Goal: Entertainment & Leisure: Consume media (video, audio)

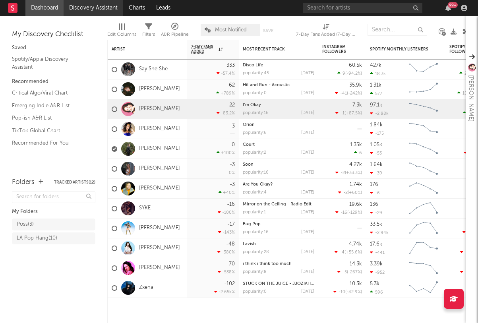
click at [92, 7] on link "Discovery Assistant" at bounding box center [94, 8] width 60 height 16
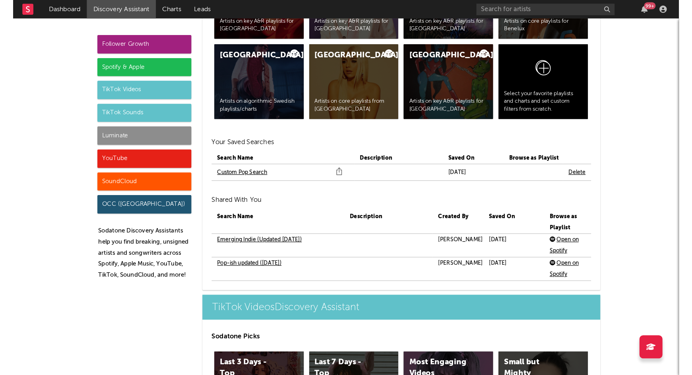
scroll to position [1716, 0]
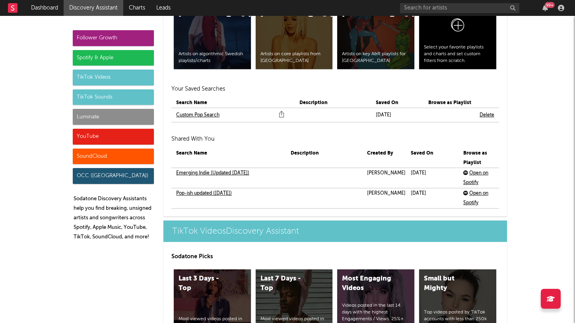
click at [202, 115] on link "Custom Pop Search" at bounding box center [197, 116] width 43 height 10
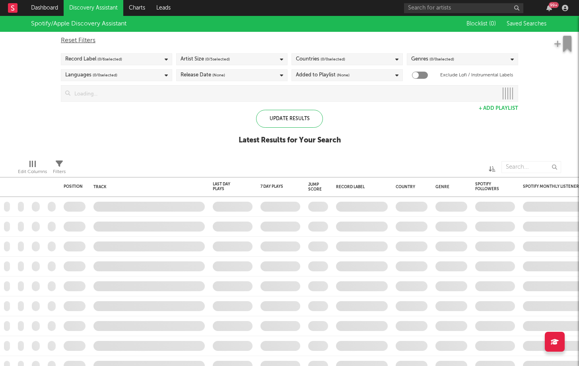
checkbox input "true"
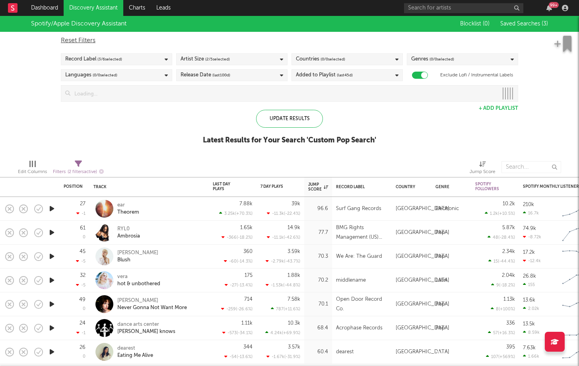
click at [54, 233] on icon "button" at bounding box center [52, 232] width 8 height 10
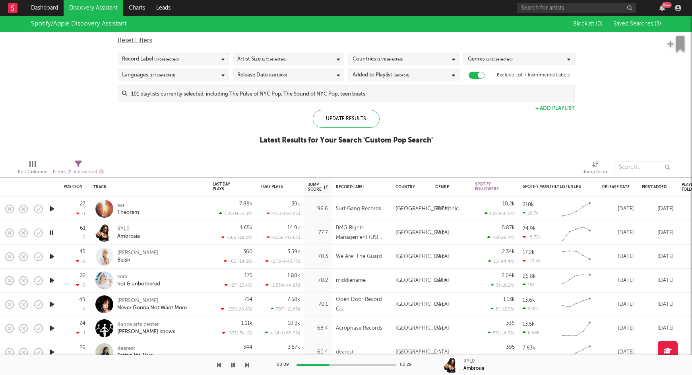
click at [52, 257] on icon "button" at bounding box center [52, 256] width 8 height 10
click at [54, 280] on icon "button" at bounding box center [52, 280] width 8 height 10
click at [52, 255] on icon "button" at bounding box center [52, 256] width 8 height 10
click at [231, 323] on icon "button" at bounding box center [233, 365] width 4 height 6
